Goal: Task Accomplishment & Management: Use online tool/utility

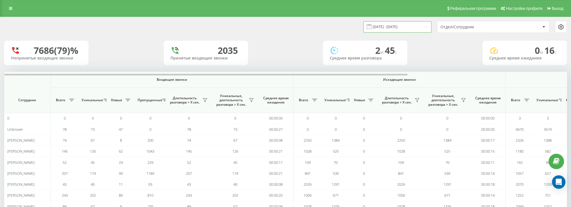
click at [414, 27] on input "[DATE] - [DATE]" at bounding box center [397, 26] width 68 height 11
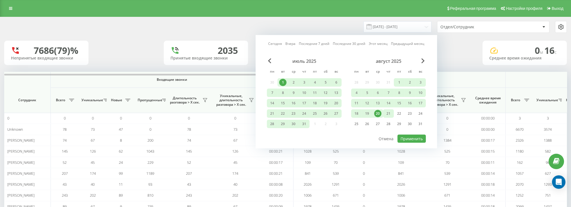
click at [389, 111] on div "21" at bounding box center [388, 113] width 7 height 7
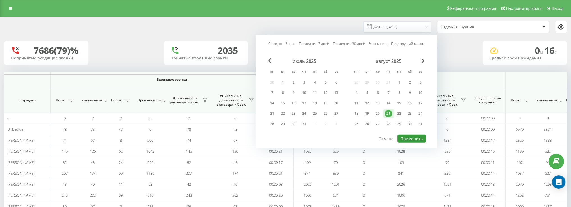
click at [410, 136] on button "Применить" at bounding box center [411, 139] width 28 height 8
type input "[DATE] - [DATE]"
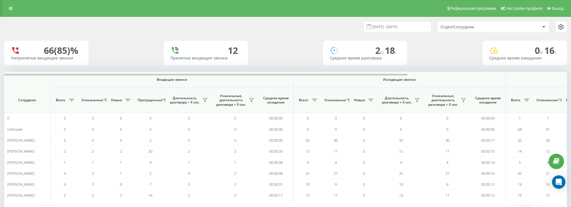
drag, startPoint x: 473, startPoint y: 25, endPoint x: 469, endPoint y: 32, distance: 7.4
click at [473, 25] on div "Отдел/Сотрудник" at bounding box center [473, 27] width 67 height 5
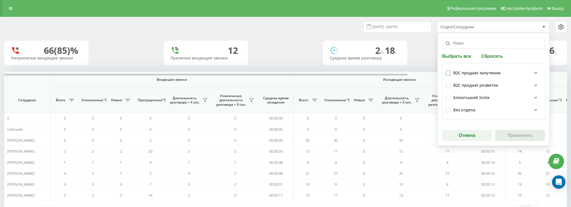
click at [447, 71] on label at bounding box center [448, 71] width 5 height 0
checkbox input "true"
click at [511, 133] on button "Применить" at bounding box center [520, 135] width 50 height 11
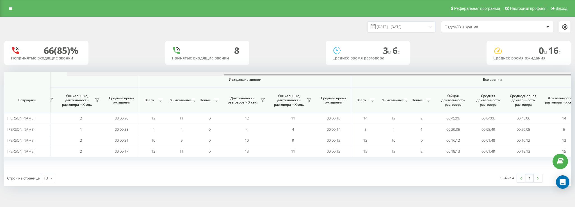
scroll to position [0, 217]
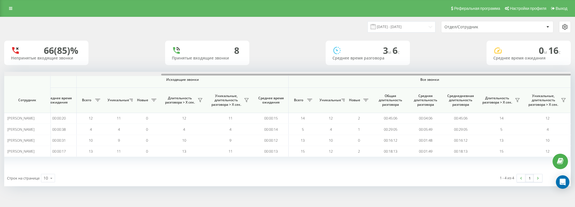
drag, startPoint x: 308, startPoint y: 75, endPoint x: 449, endPoint y: 75, distance: 140.9
click at [478, 74] on div at bounding box center [366, 75] width 410 height 2
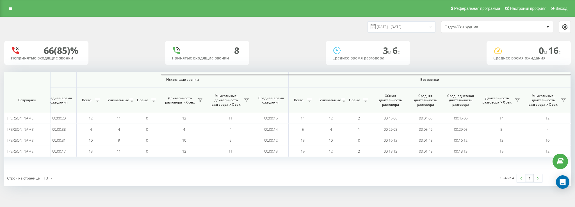
click at [512, 100] on span "Длительность разговора > Х сек." at bounding box center [497, 100] width 32 height 9
click at [514, 99] on button at bounding box center [517, 100] width 8 height 9
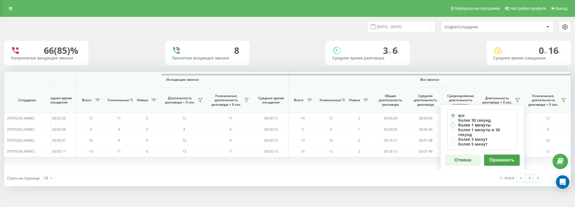
click at [471, 124] on label "более 1 минуты" at bounding box center [482, 125] width 63 height 5
radio input "true"
click at [504, 161] on button "Применить" at bounding box center [502, 160] width 36 height 11
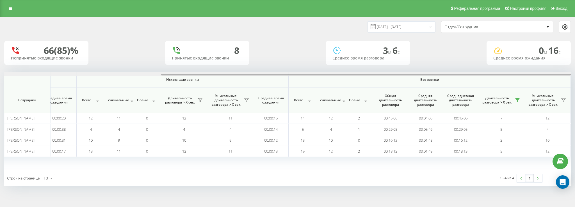
drag, startPoint x: 389, startPoint y: 73, endPoint x: 501, endPoint y: 78, distance: 112.4
click at [504, 76] on div at bounding box center [287, 74] width 567 height 4
